Goal: Transaction & Acquisition: Purchase product/service

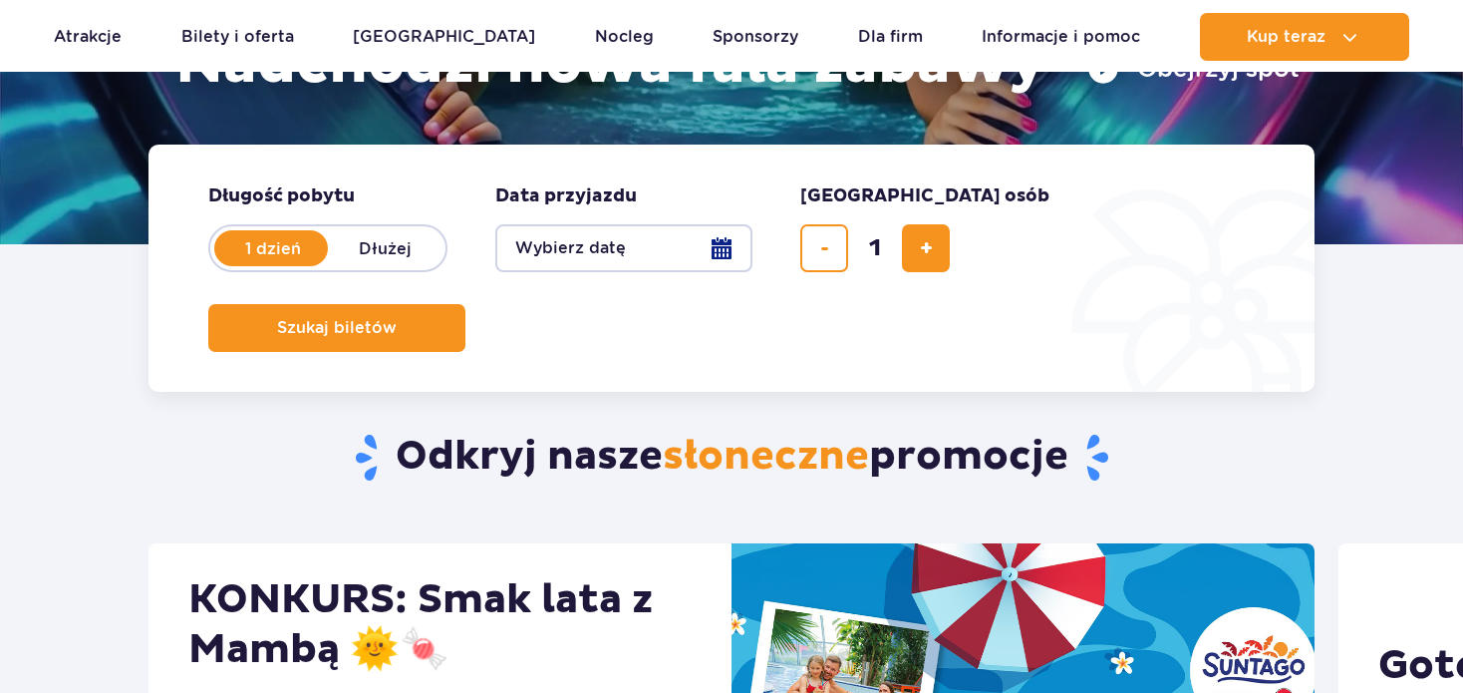
scroll to position [399, 0]
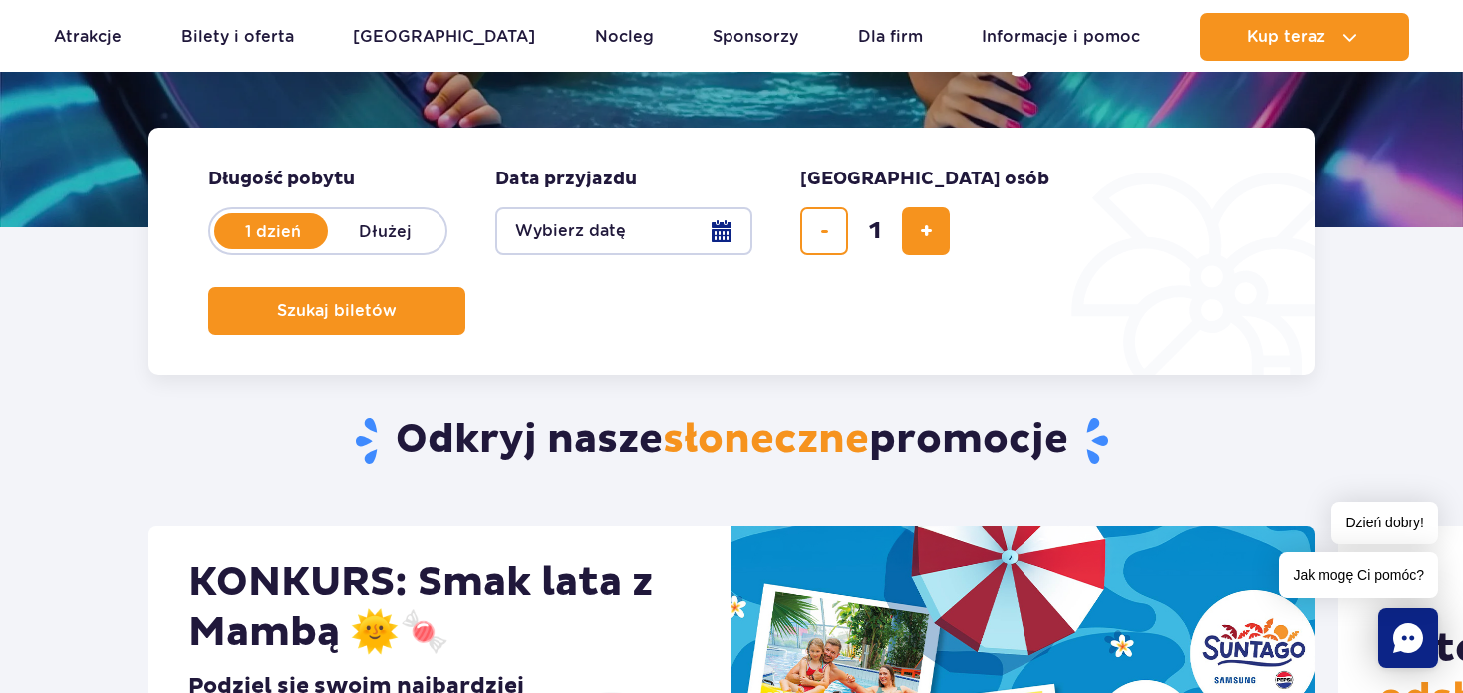
click at [657, 232] on button "Wybierz datę" at bounding box center [623, 231] width 257 height 48
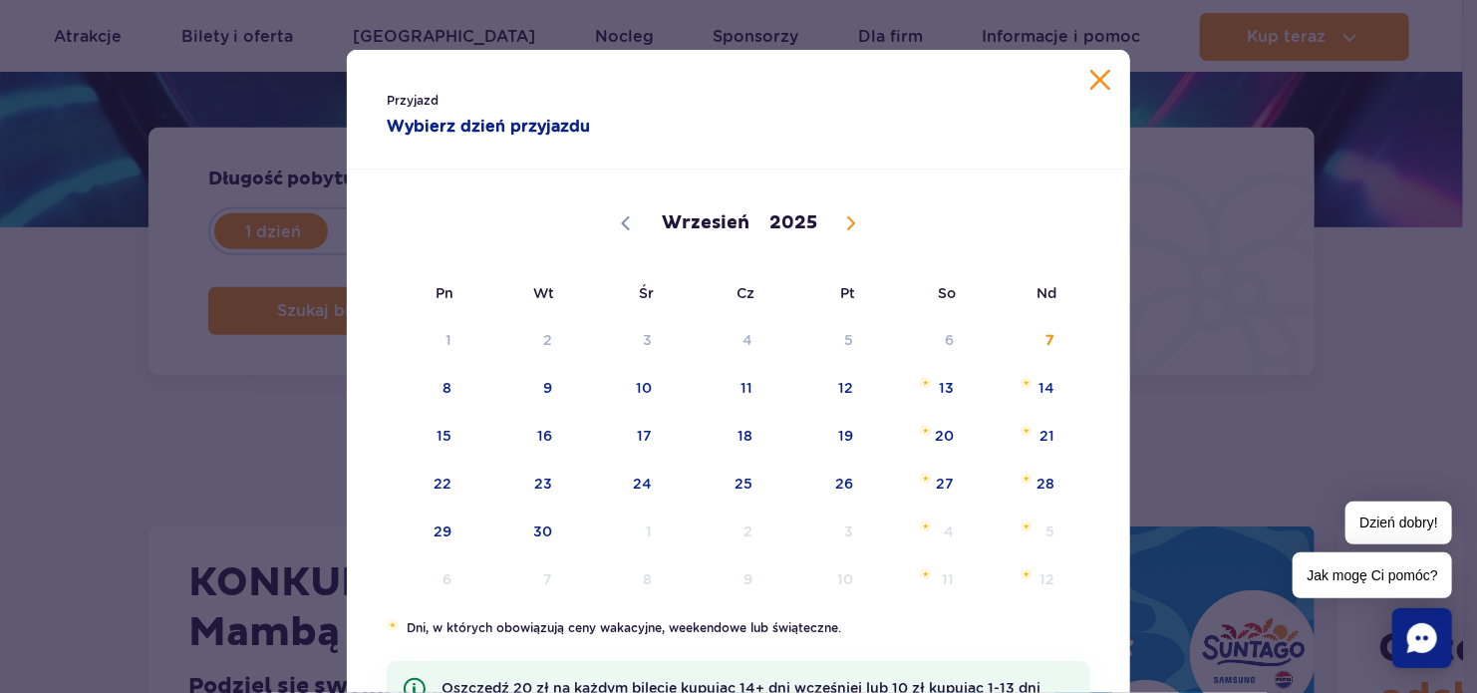
click at [837, 211] on span at bounding box center [851, 223] width 34 height 34
select select "9"
click at [836, 380] on span "10" at bounding box center [818, 388] width 101 height 46
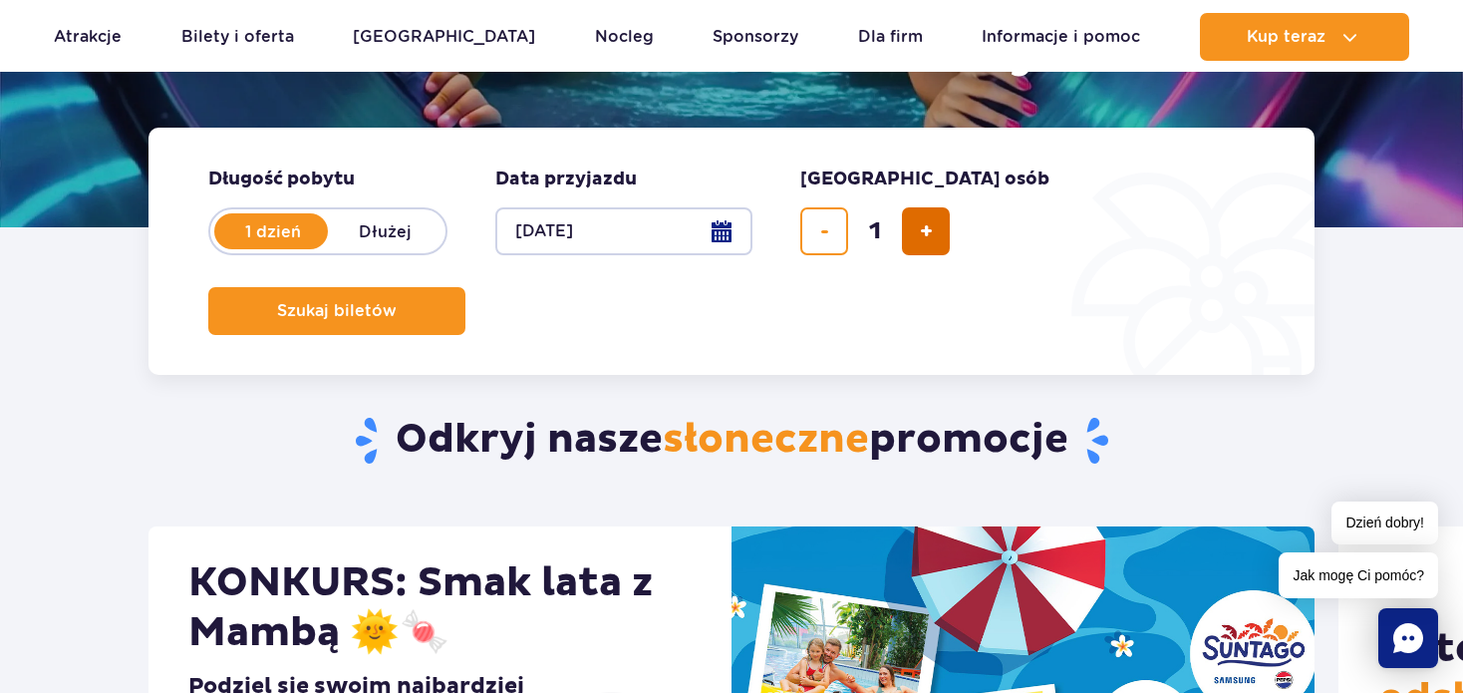
click at [915, 229] on button "dodaj bilet" at bounding box center [926, 231] width 48 height 48
type input "2"
click at [1136, 287] on div "Szukaj biletów" at bounding box center [731, 311] width 1047 height 48
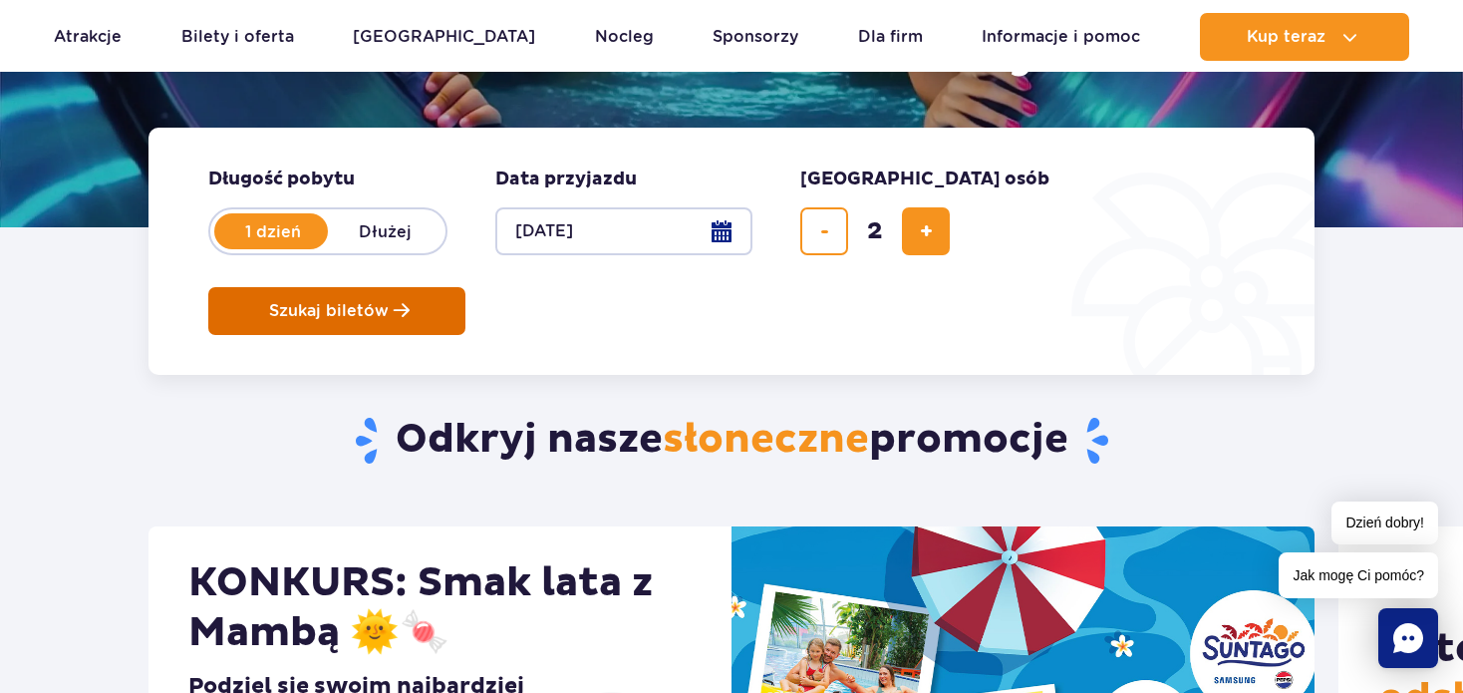
click at [465, 287] on button "Szukaj biletów" at bounding box center [336, 311] width 257 height 48
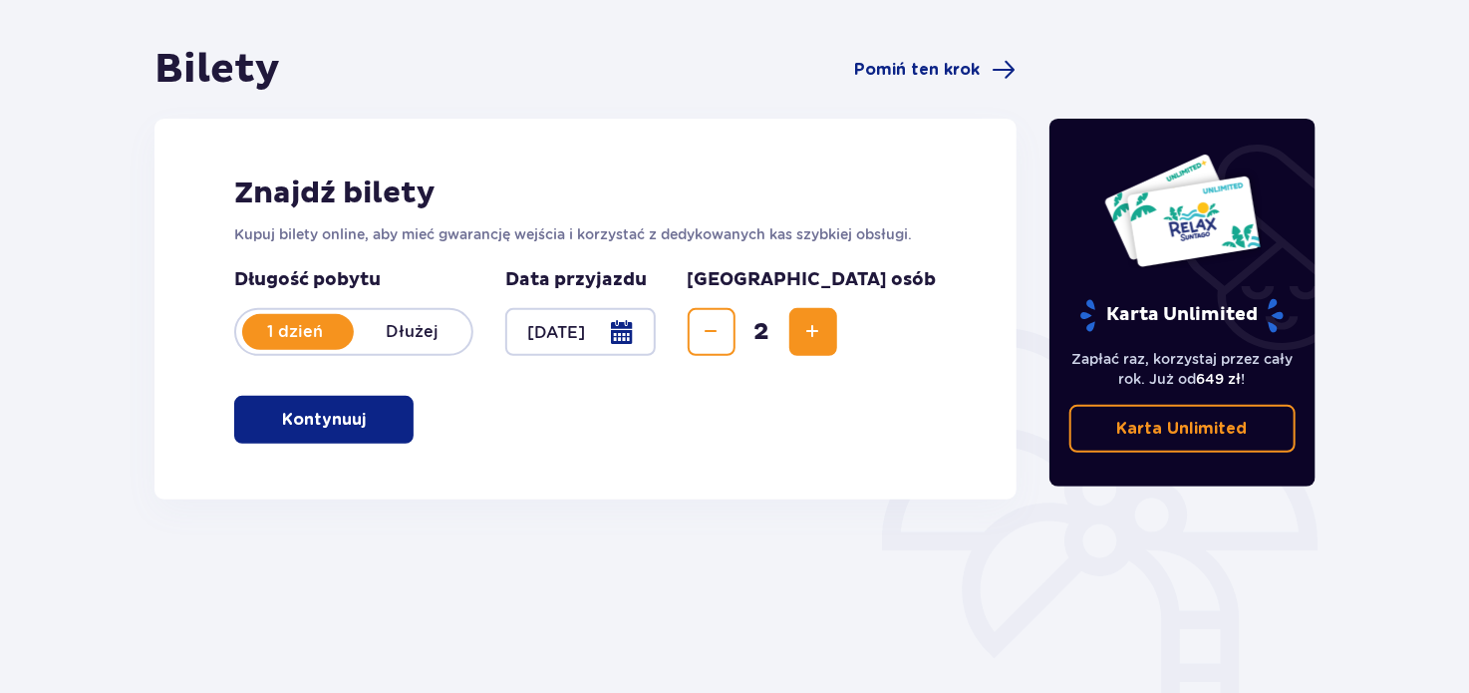
scroll to position [124, 0]
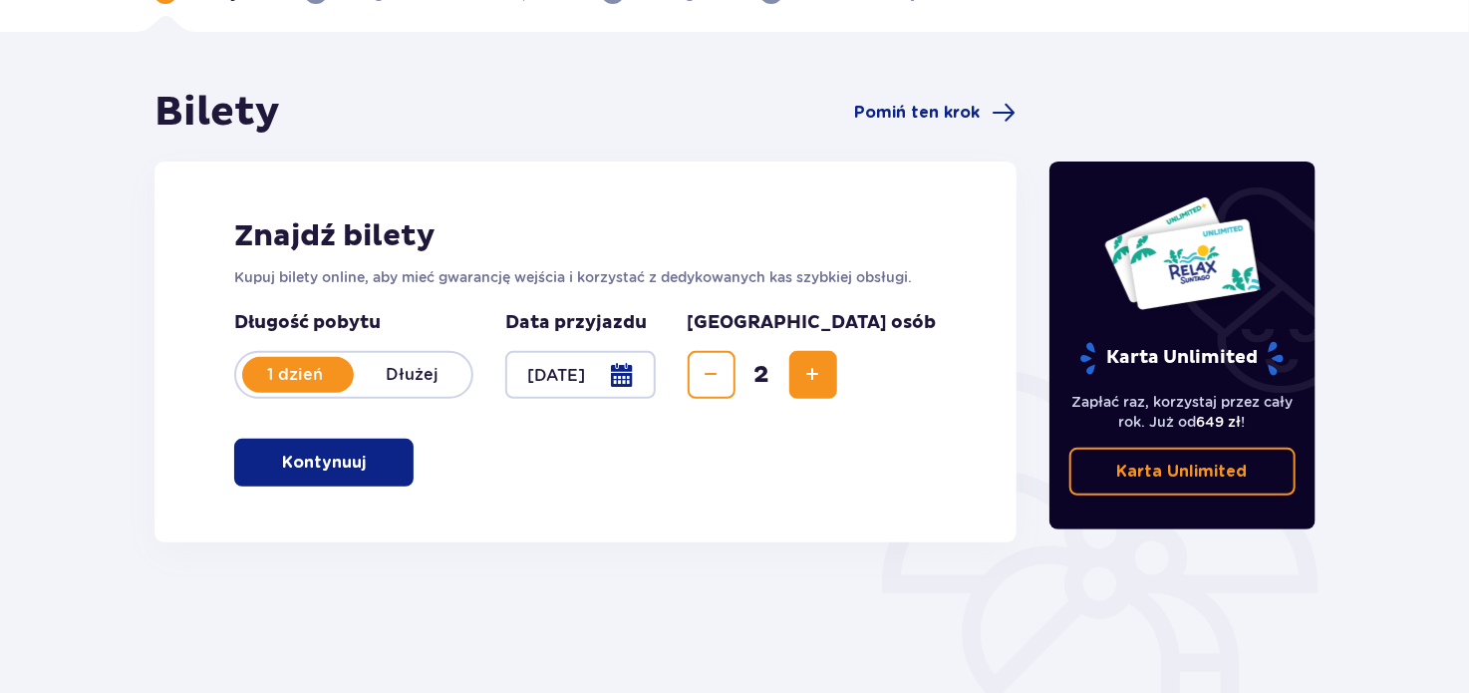
click at [362, 453] on span "button" at bounding box center [370, 463] width 24 height 24
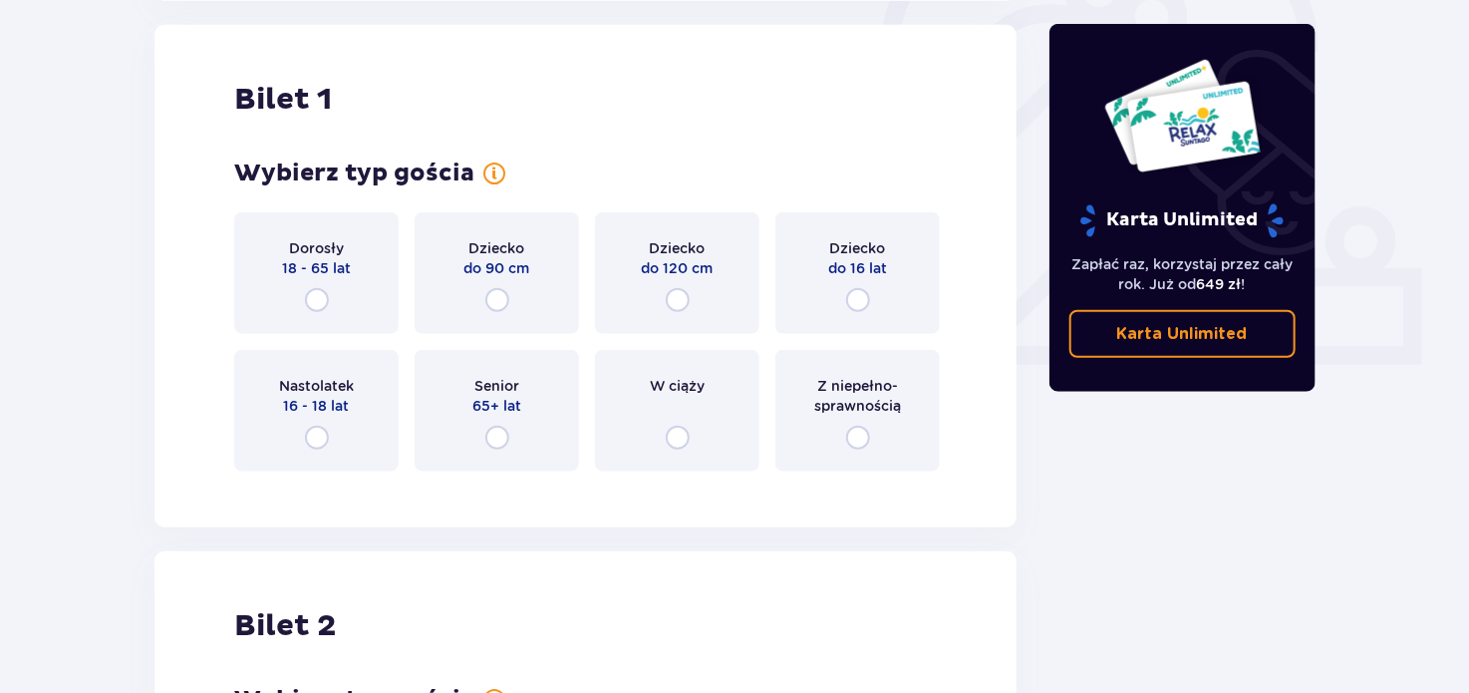
scroll to position [666, 0]
click at [683, 301] on input "radio" at bounding box center [678, 299] width 24 height 24
radio input "true"
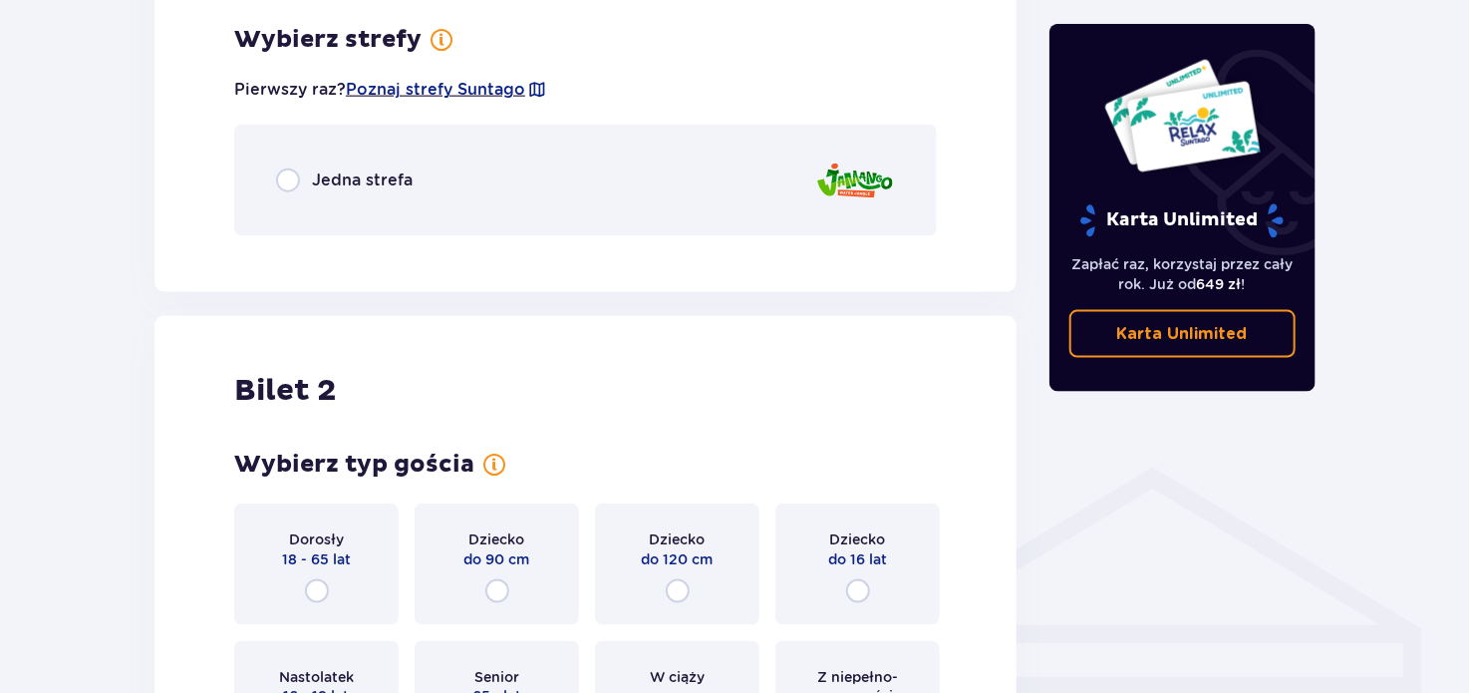
scroll to position [1152, 0]
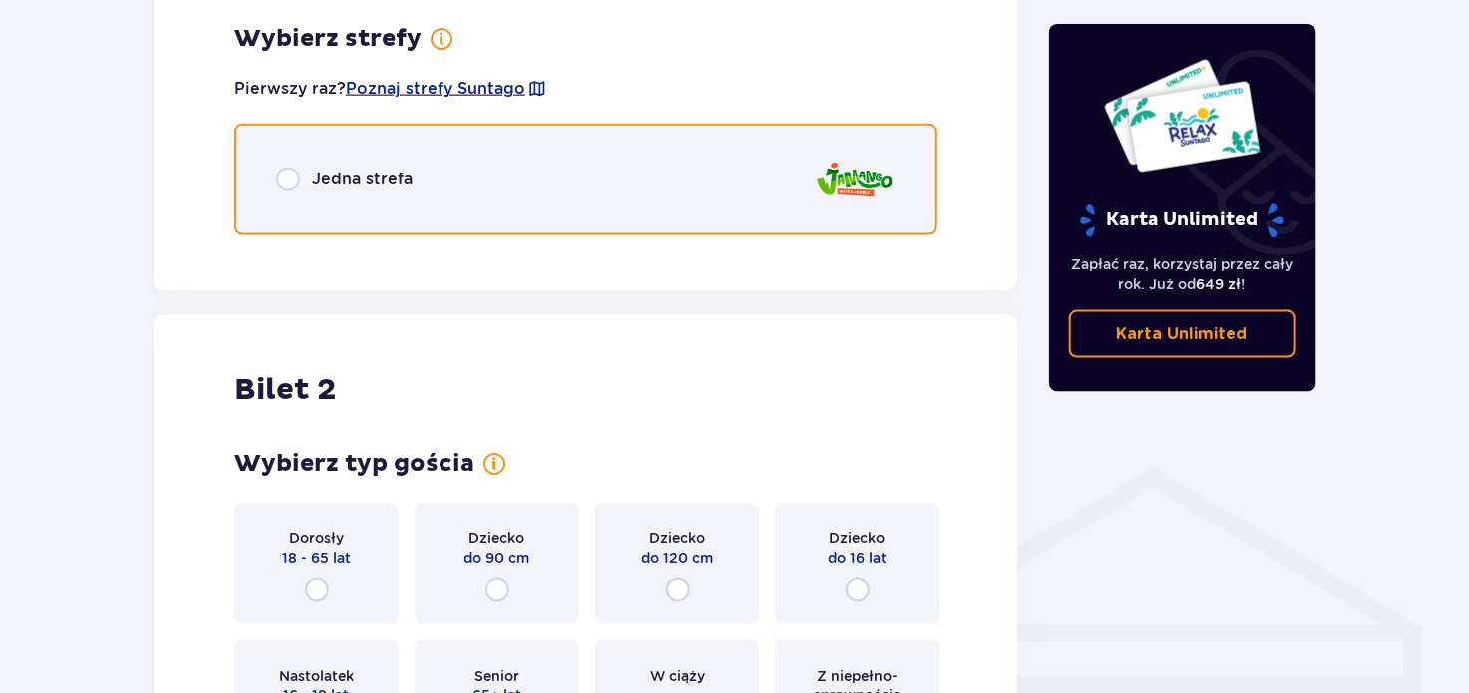
click at [294, 183] on input "radio" at bounding box center [288, 179] width 24 height 24
radio input "true"
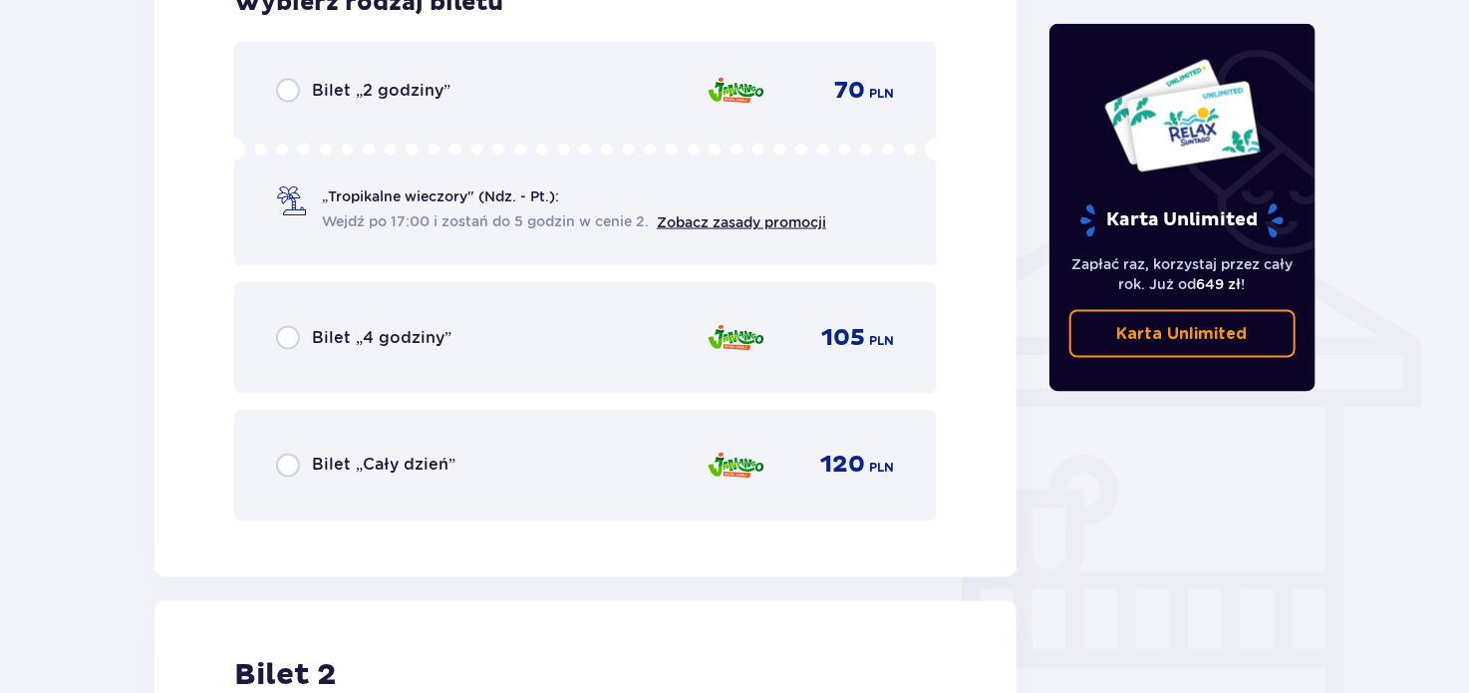
scroll to position [1503, 0]
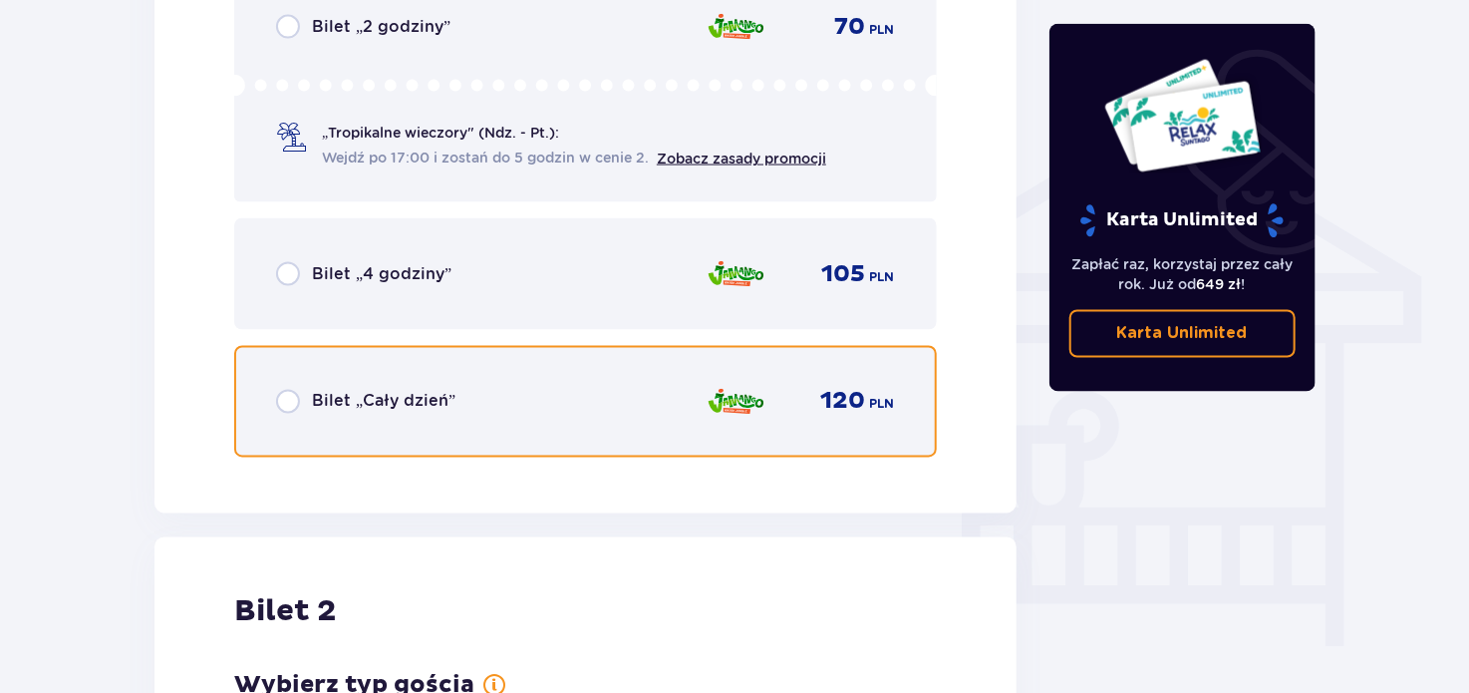
click at [289, 399] on input "radio" at bounding box center [288, 402] width 24 height 24
radio input "true"
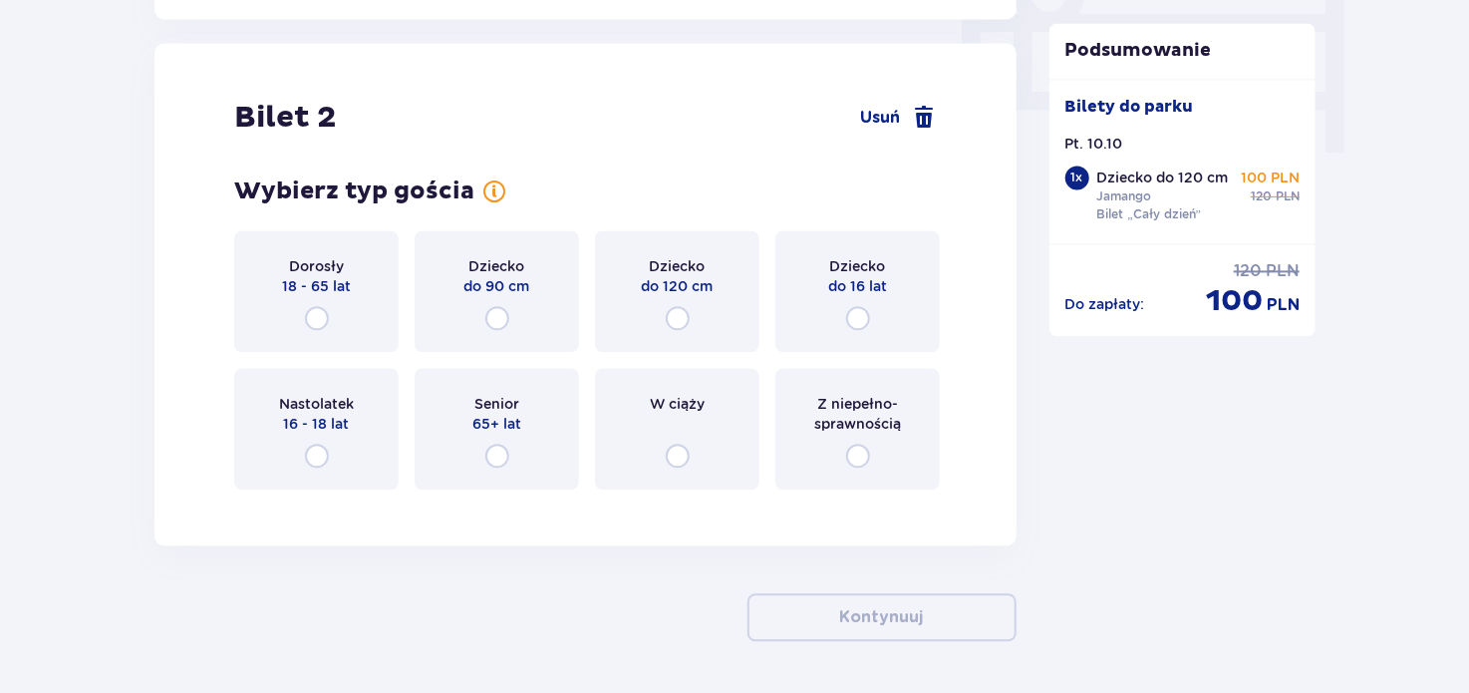
scroll to position [2014, 0]
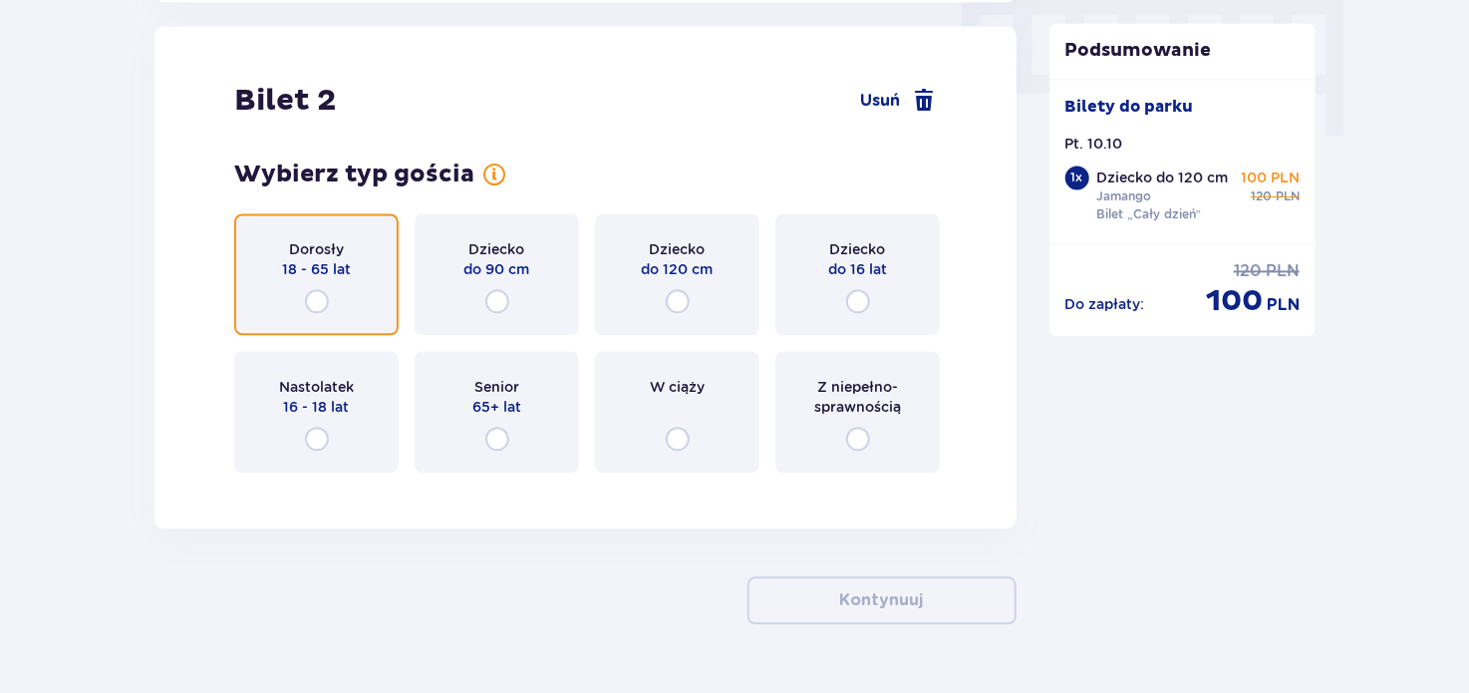
click at [318, 300] on input "radio" at bounding box center [317, 301] width 24 height 24
radio input "true"
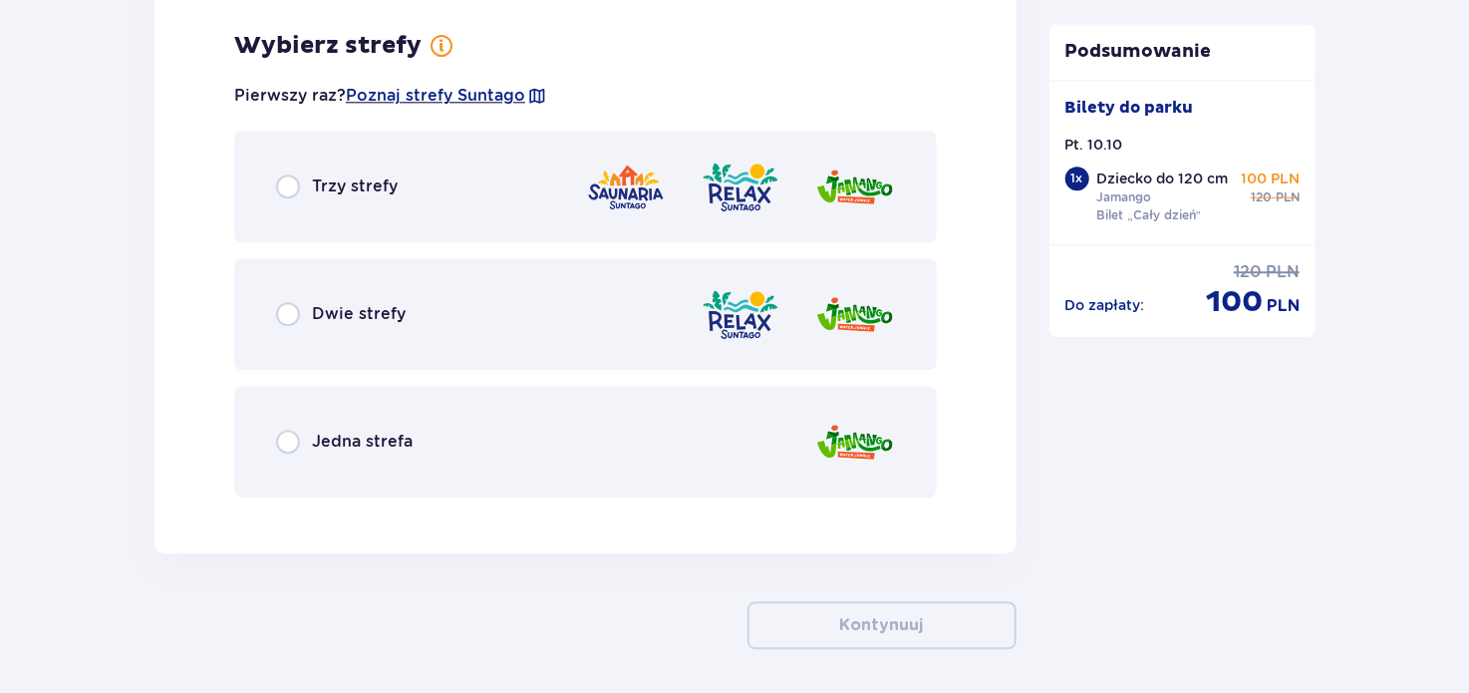
scroll to position [2501, 0]
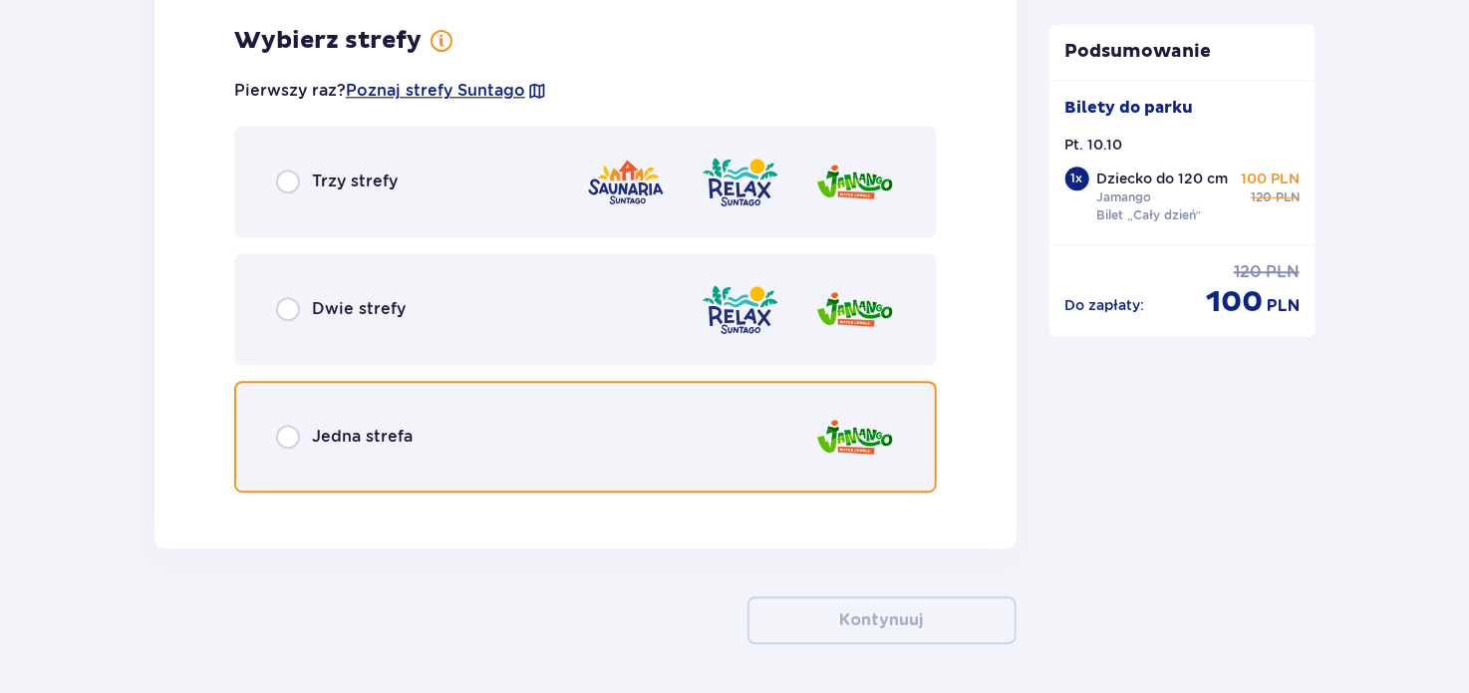
click at [294, 432] on input "radio" at bounding box center [288, 437] width 24 height 24
radio input "true"
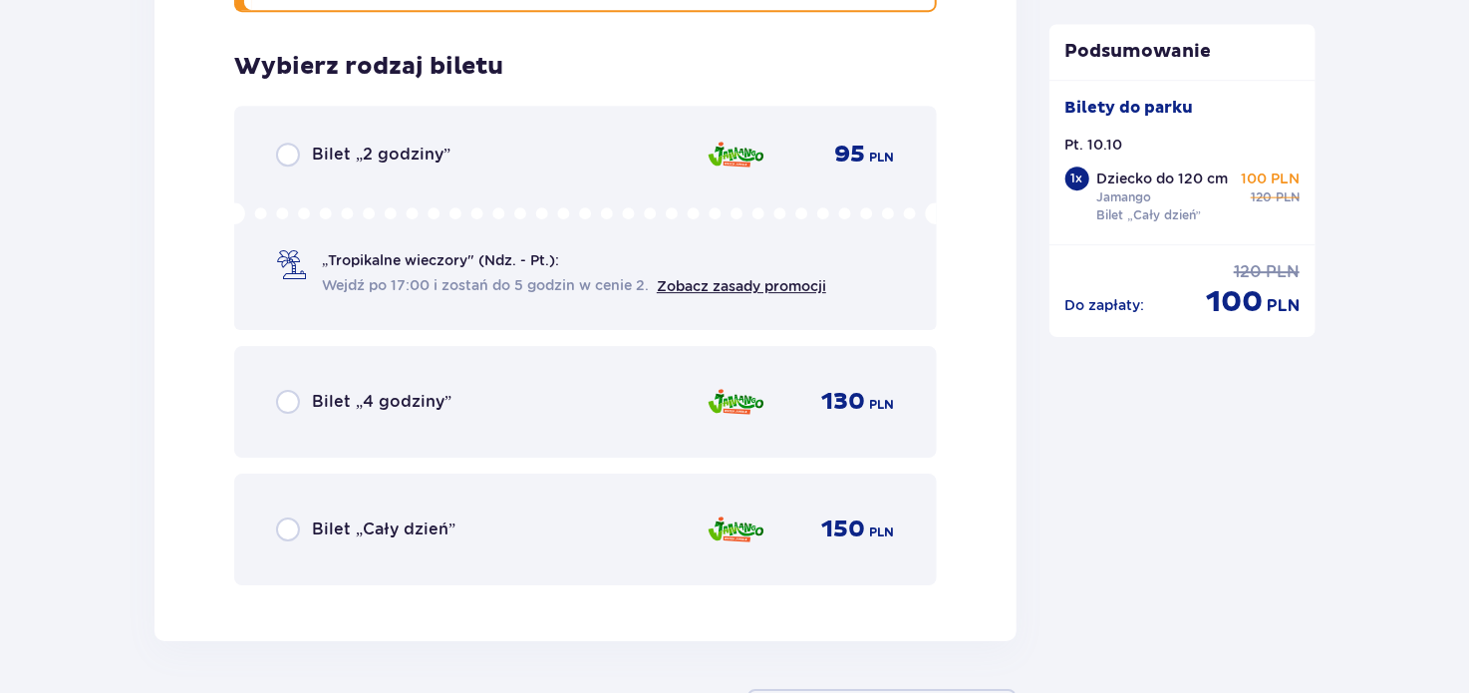
scroll to position [3007, 0]
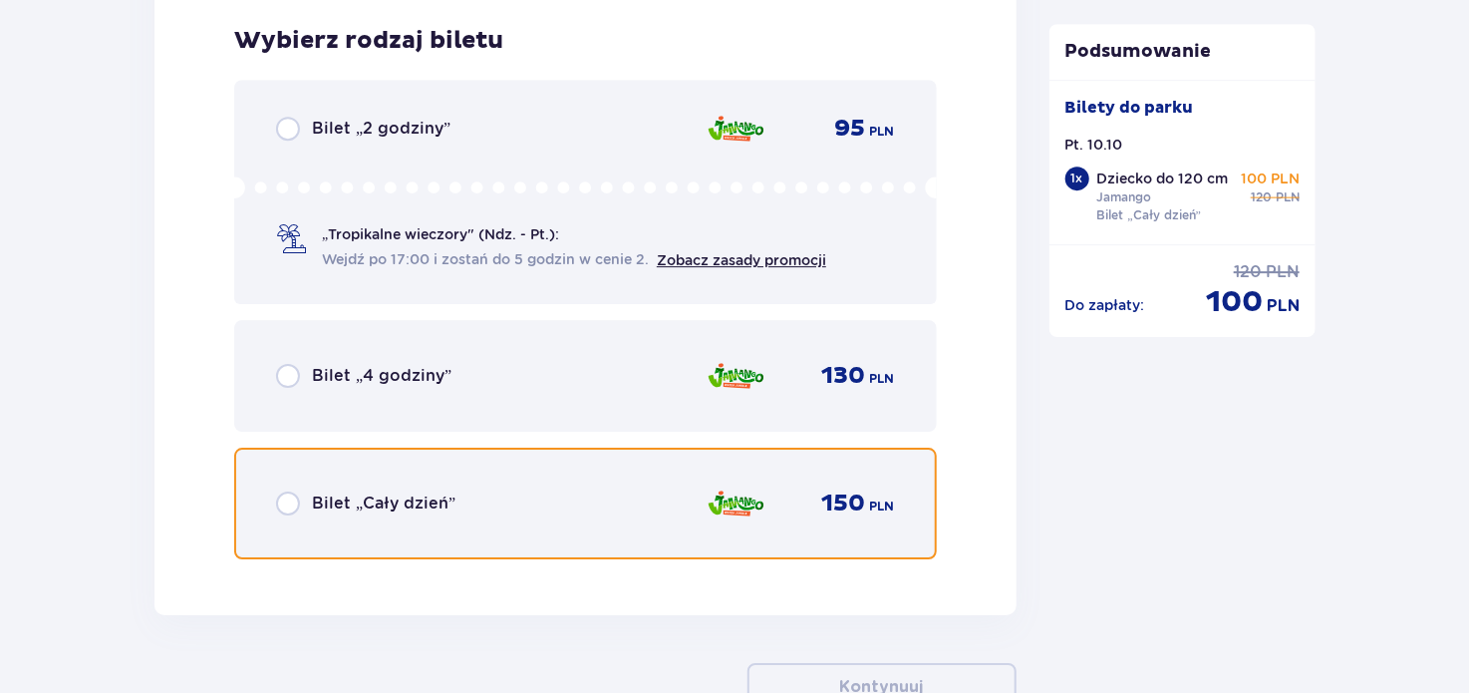
click at [289, 502] on input "radio" at bounding box center [288, 503] width 24 height 24
radio input "true"
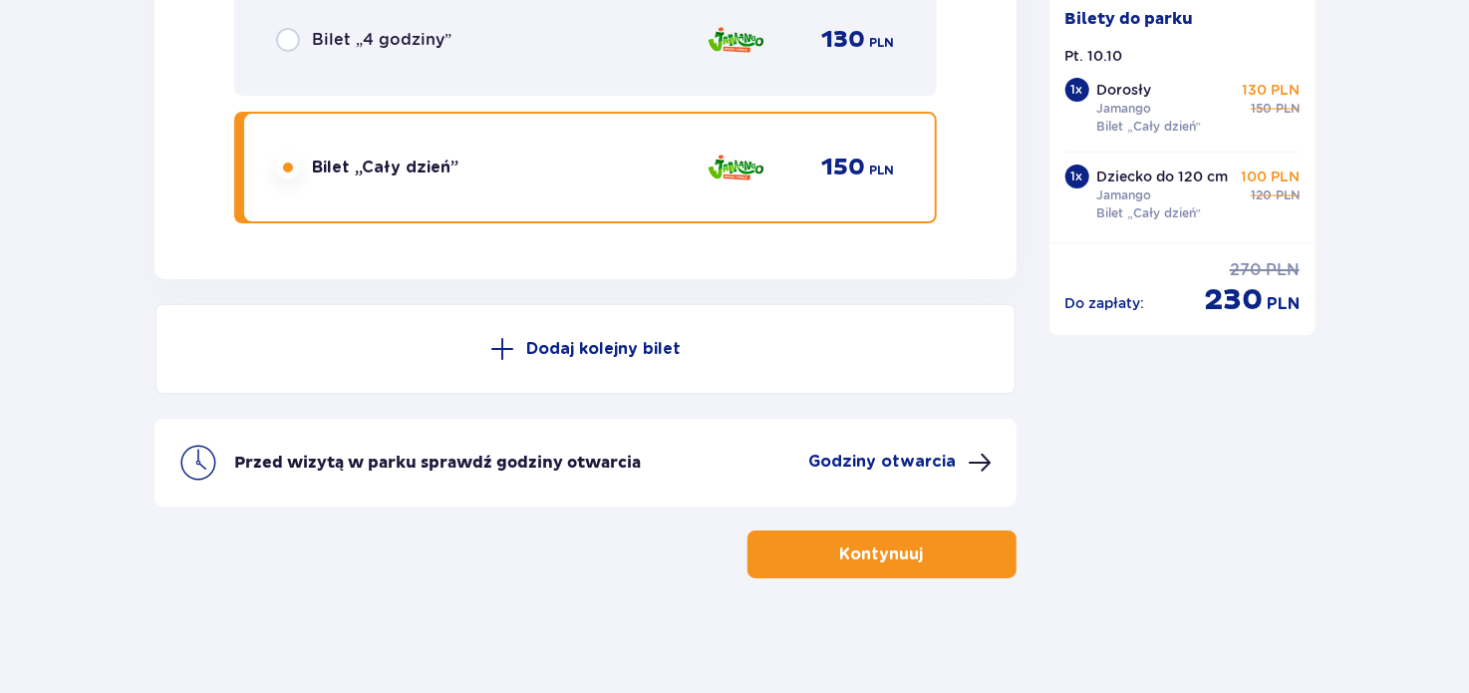
scroll to position [3345, 0]
